Goal: Navigation & Orientation: Find specific page/section

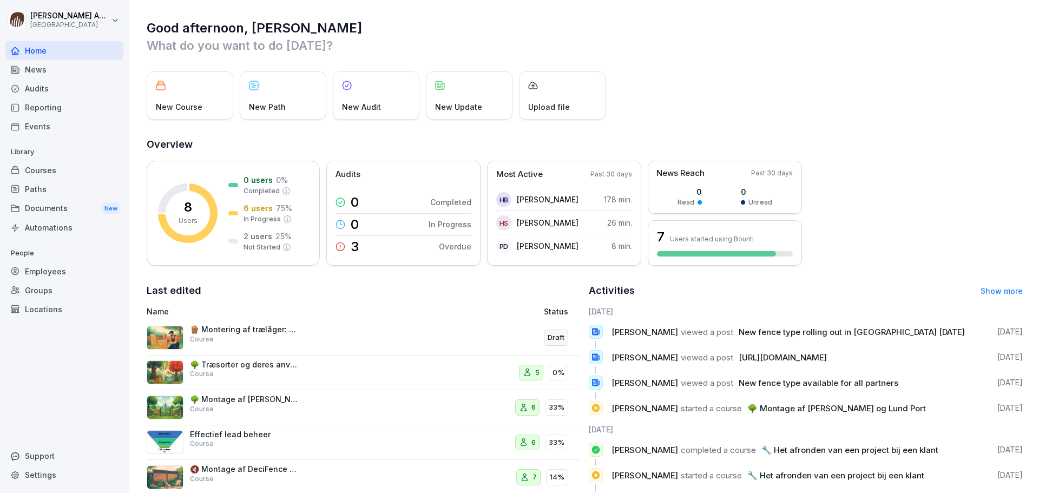
click at [63, 208] on div "Documents New" at bounding box center [64, 209] width 118 height 20
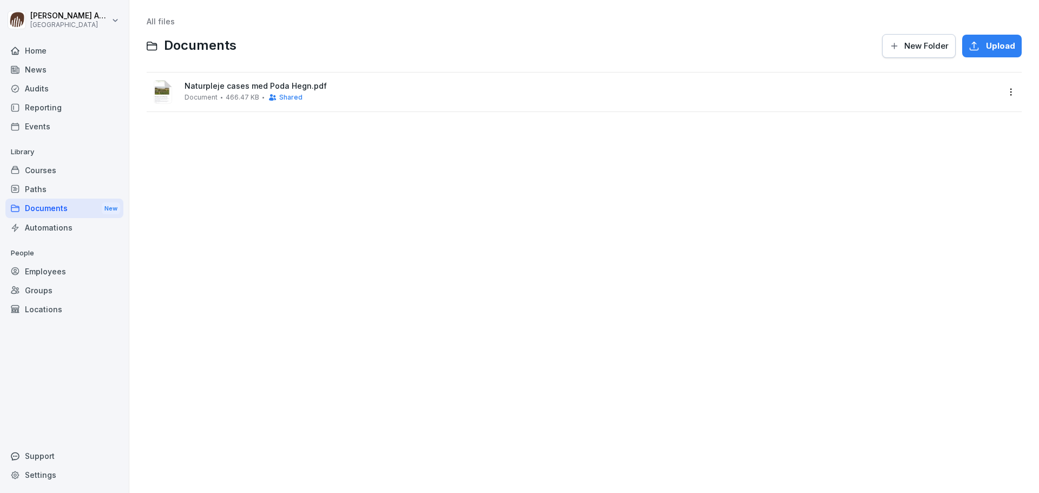
click at [40, 76] on div "News" at bounding box center [64, 69] width 118 height 19
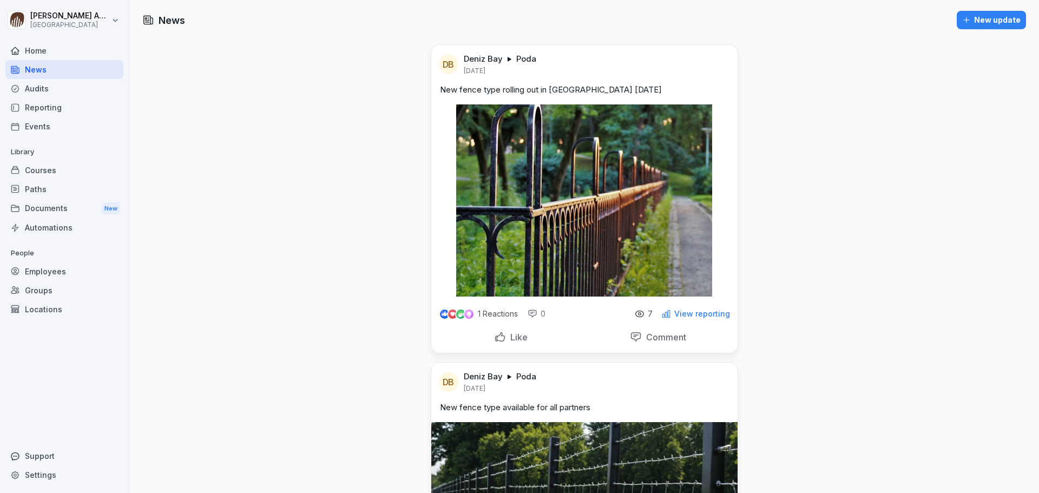
click at [57, 173] on div "Courses" at bounding box center [64, 170] width 118 height 19
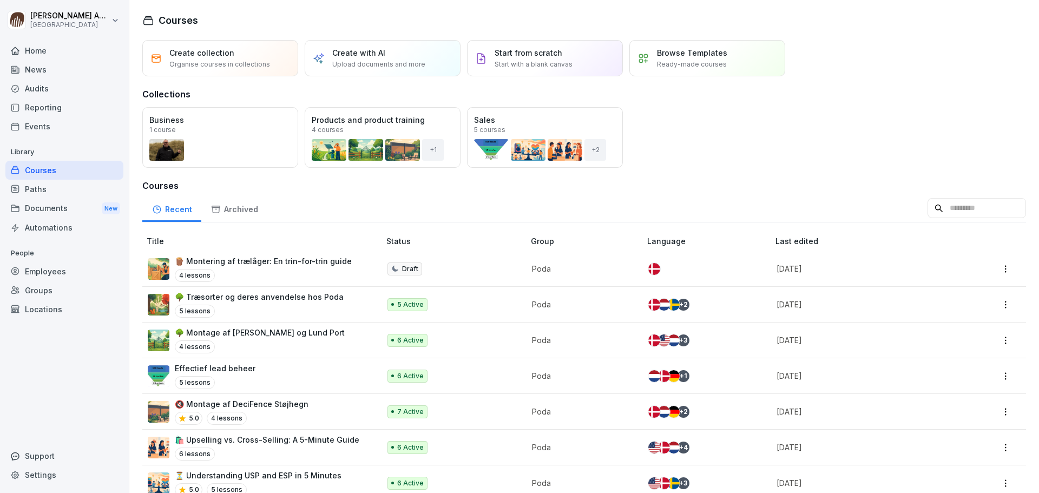
click at [433, 310] on div "5 Active" at bounding box center [451, 304] width 126 height 13
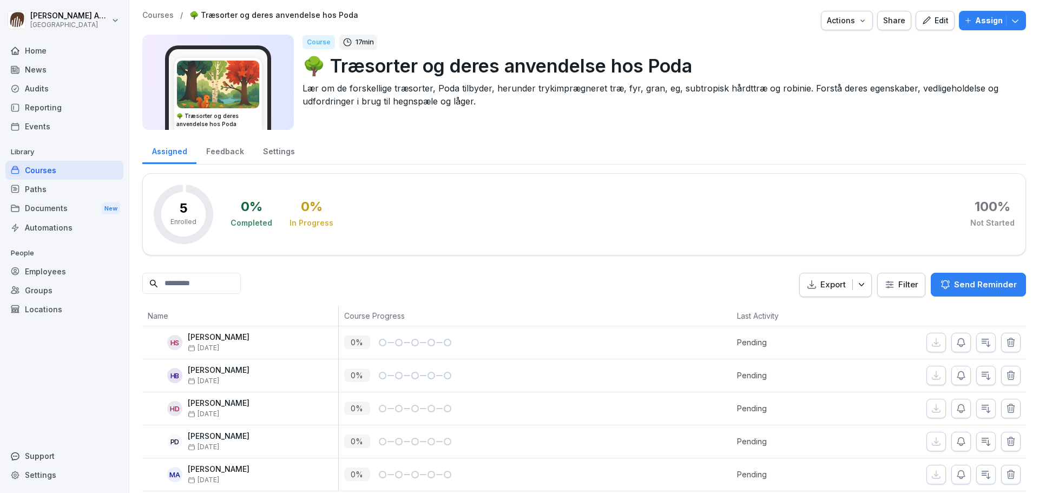
click at [59, 174] on div "Courses" at bounding box center [64, 170] width 118 height 19
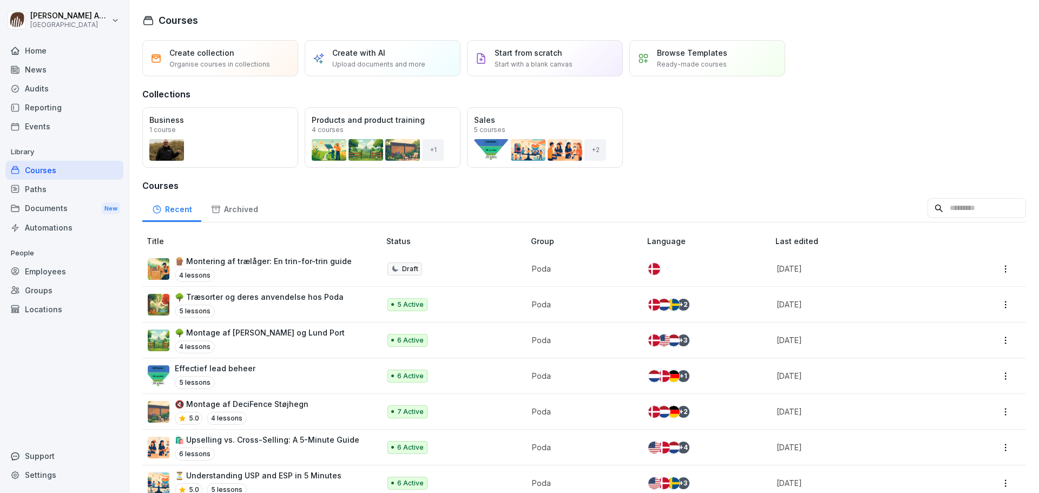
click at [0, 0] on div "Open" at bounding box center [0, 0] width 0 height 0
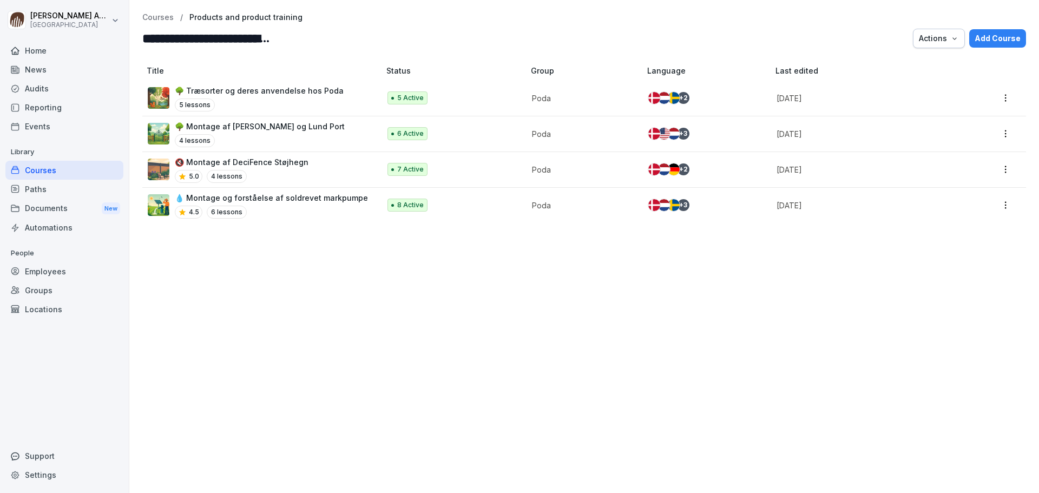
click at [163, 21] on p "Courses" at bounding box center [157, 17] width 31 height 9
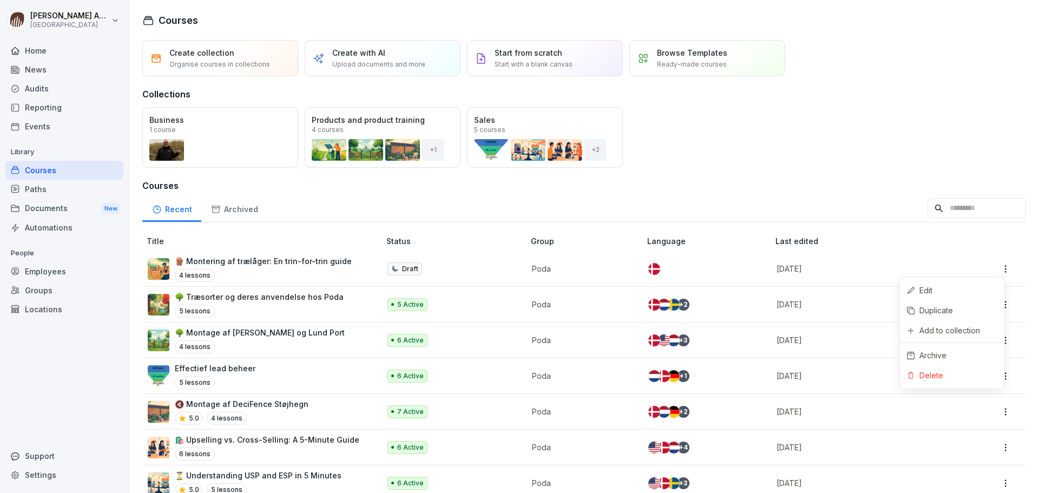
click at [994, 268] on html "[PERSON_NAME] Poda Academy Home News Audits Reporting Events Library Courses Pa…" at bounding box center [519, 246] width 1039 height 493
click at [979, 330] on div "Add to collection" at bounding box center [950, 330] width 61 height 11
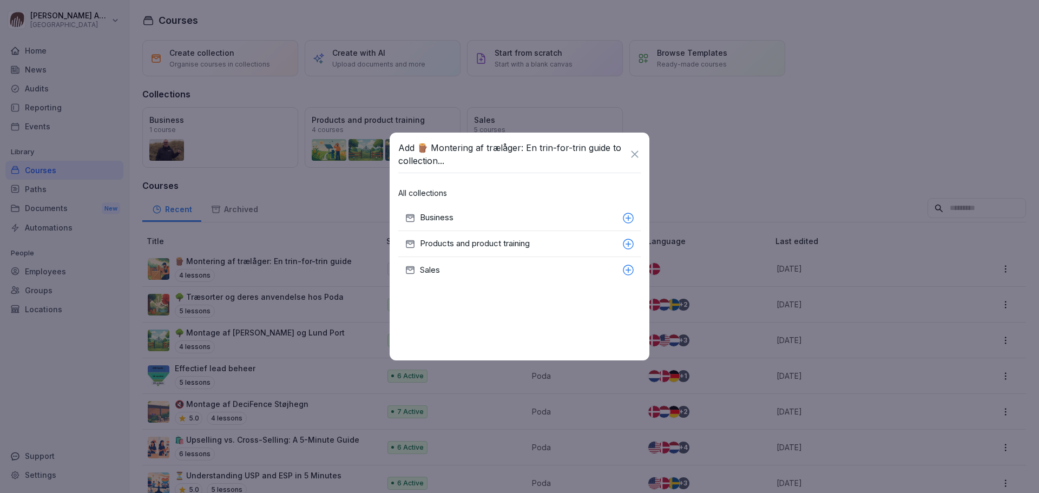
click at [461, 243] on p "Products and product training" at bounding box center [519, 244] width 198 height 12
click at [637, 155] on icon at bounding box center [635, 154] width 12 height 12
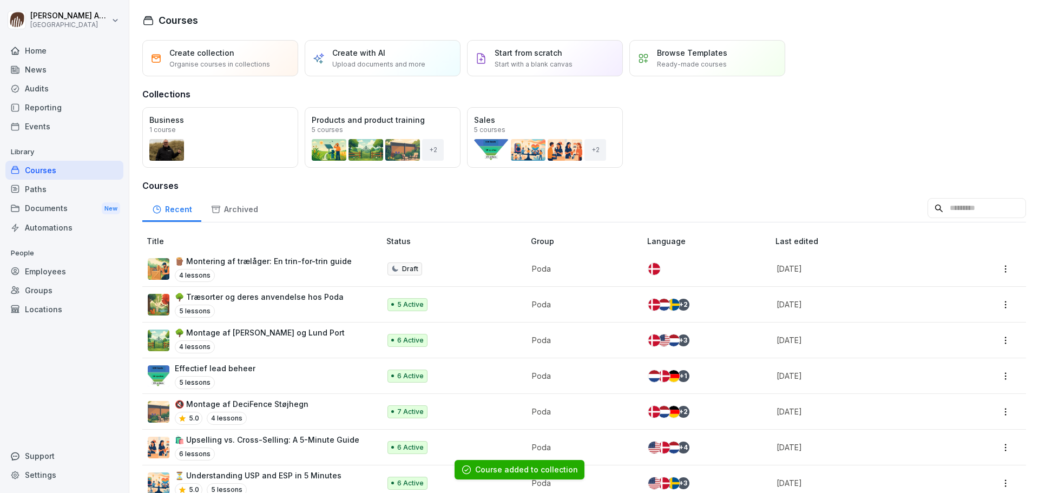
click at [0, 0] on div "Open" at bounding box center [0, 0] width 0 height 0
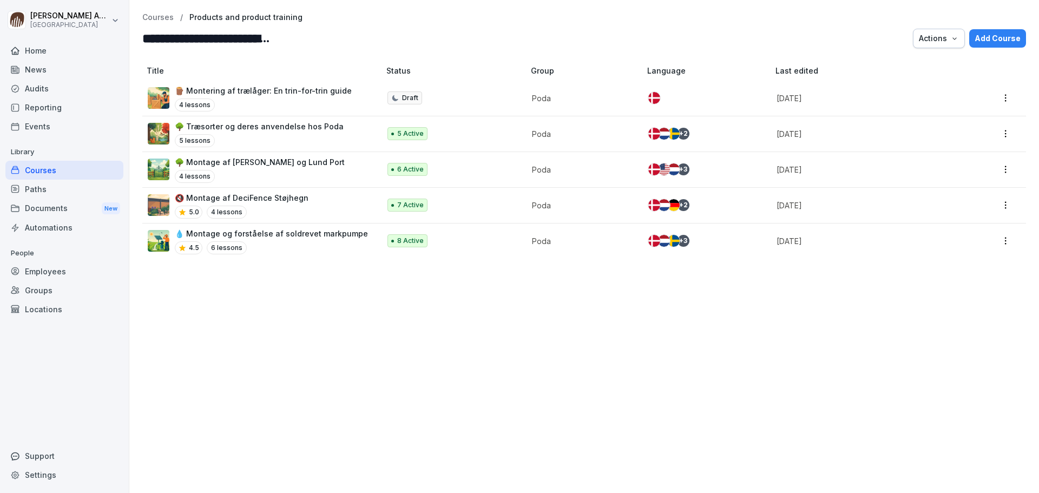
click at [154, 16] on p "Courses" at bounding box center [157, 17] width 31 height 9
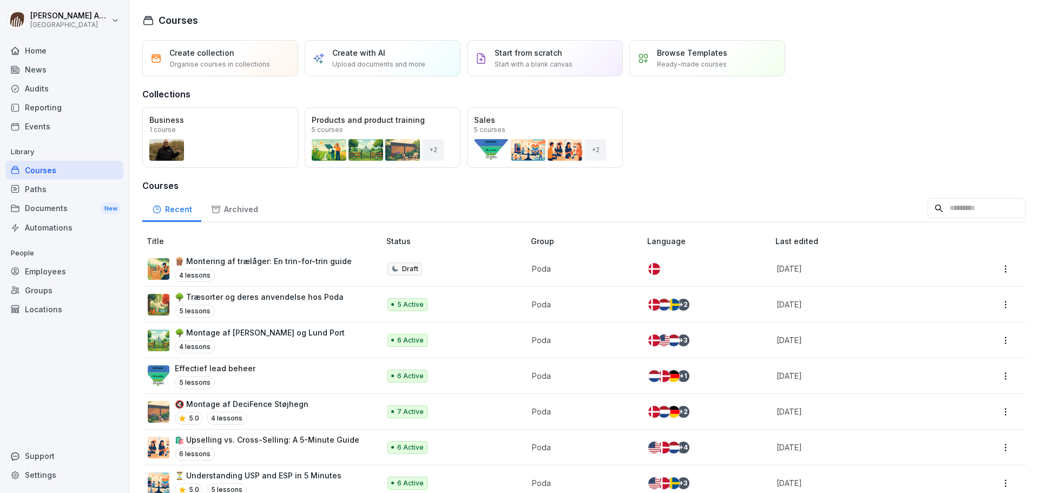
click at [0, 0] on div "Open" at bounding box center [0, 0] width 0 height 0
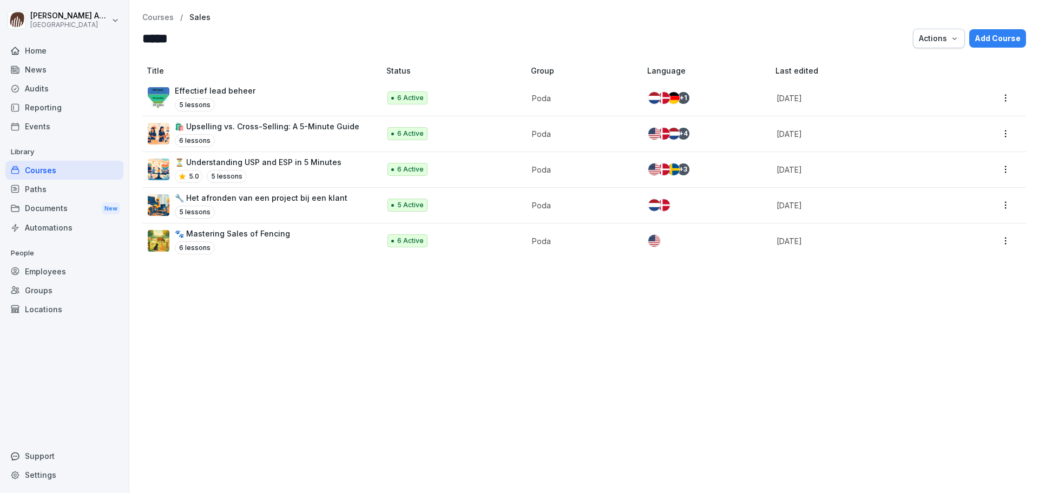
click at [152, 17] on p "Courses" at bounding box center [157, 17] width 31 height 9
